Goal: Connect with others: Connect with other users

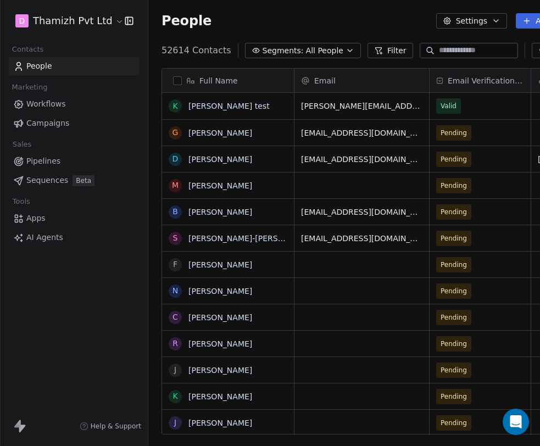
scroll to position [392, 456]
click at [210, 108] on link "[PERSON_NAME] test" at bounding box center [228, 106] width 81 height 9
